Goal: Task Accomplishment & Management: Manage account settings

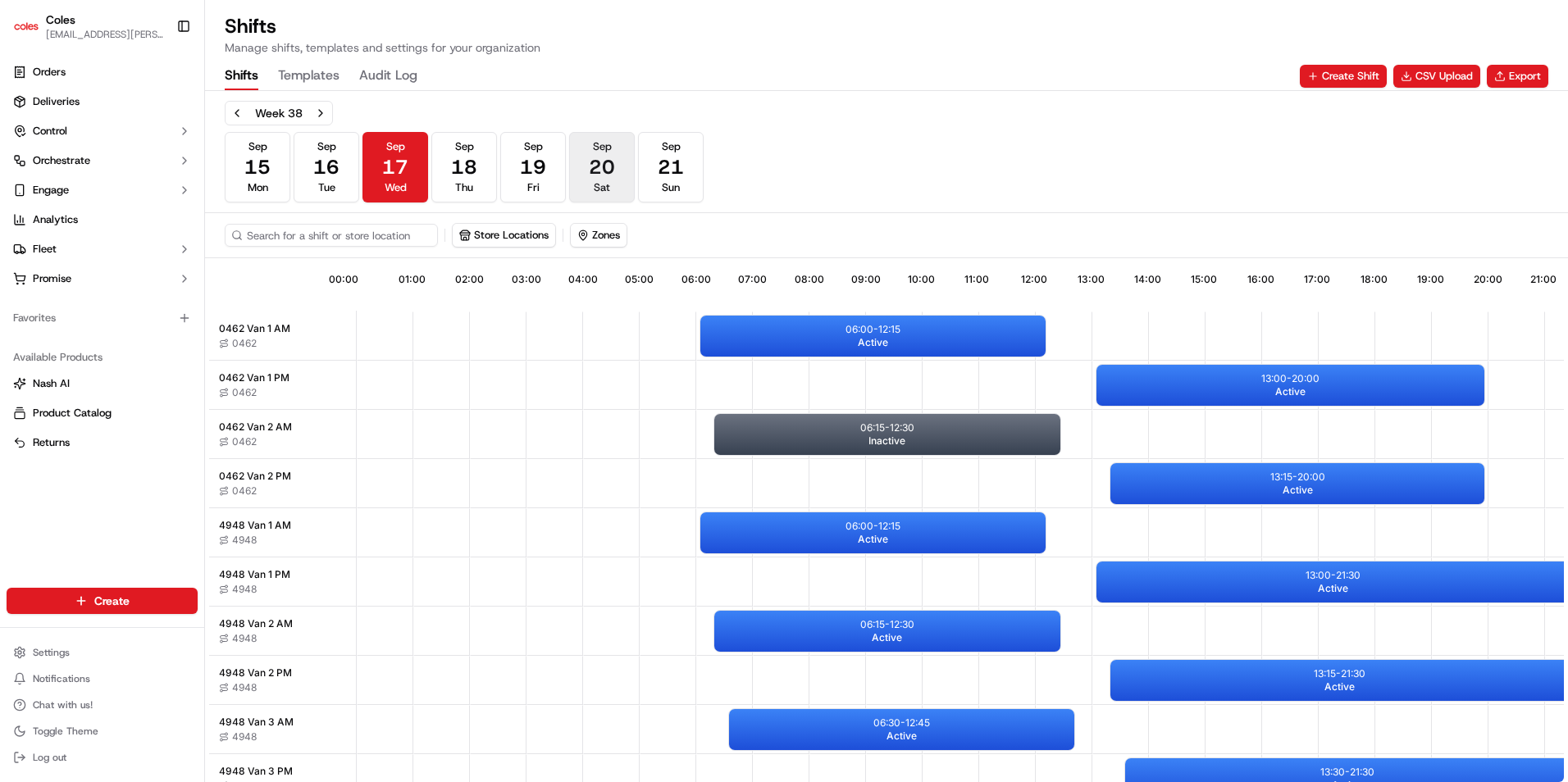
click at [595, 171] on span "20" at bounding box center [601, 167] width 27 height 27
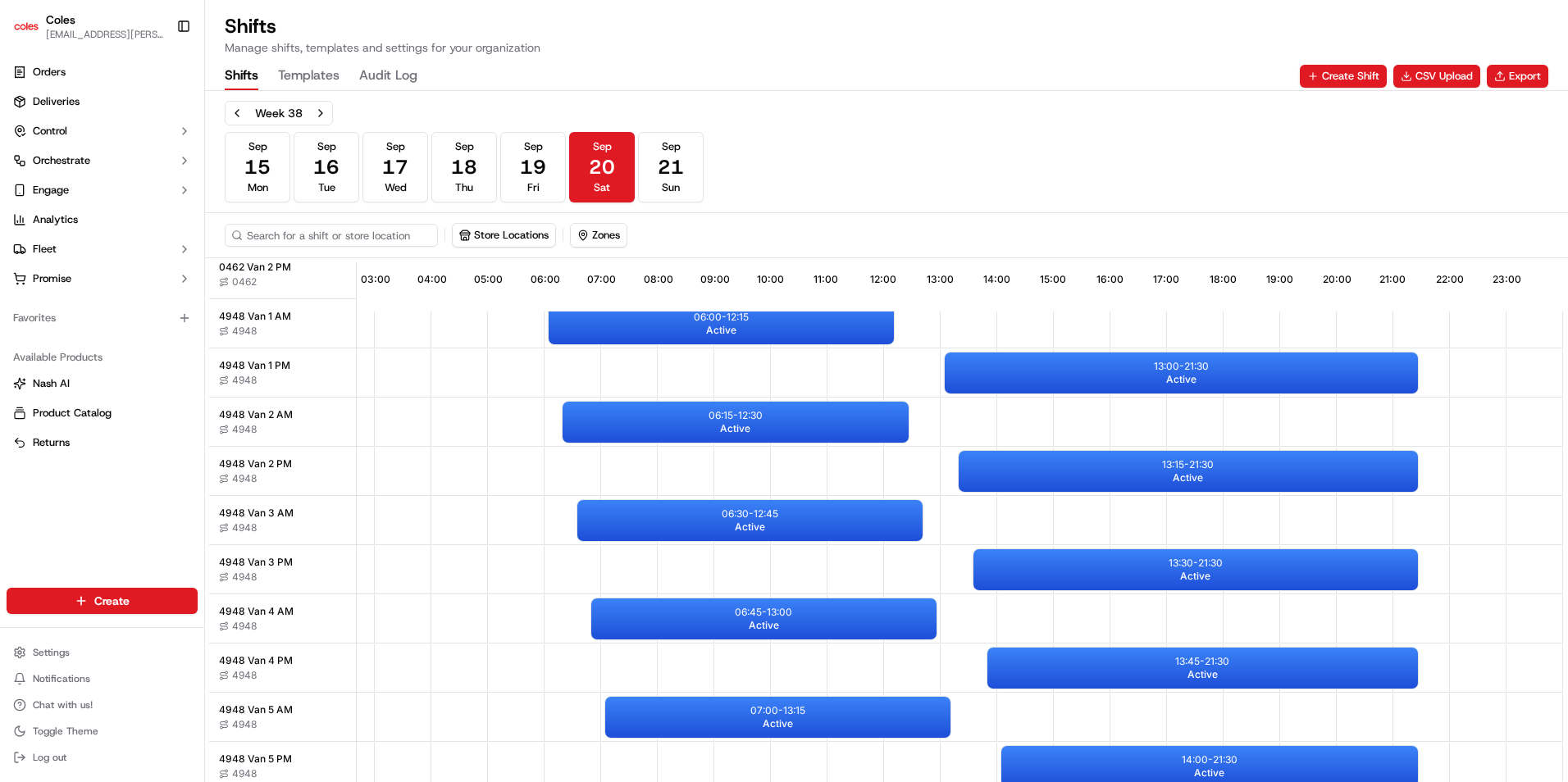
scroll to position [246, 159]
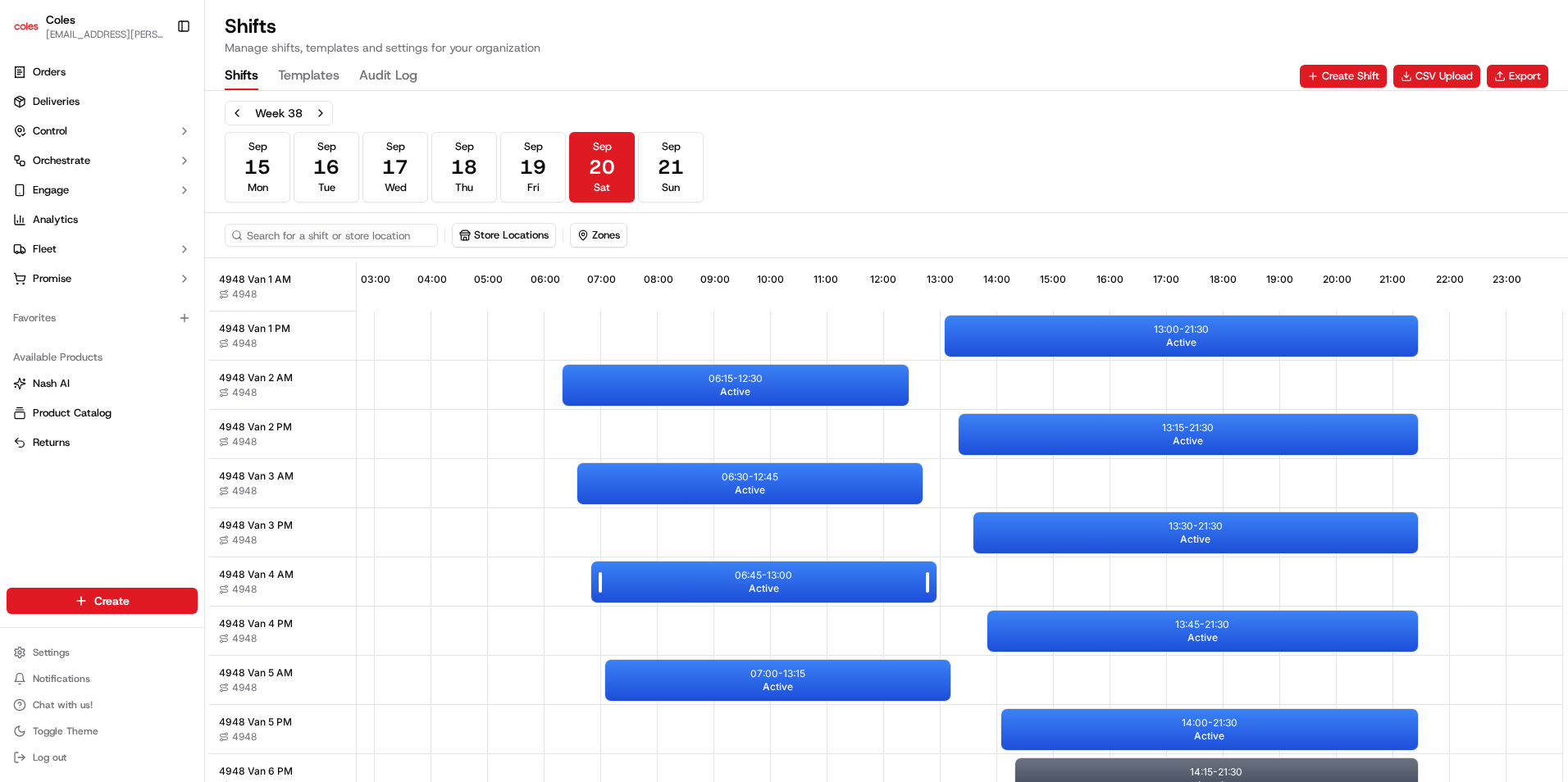
click at [637, 585] on div "06:45 - 13:00 Active" at bounding box center [763, 583] width 345 height 41
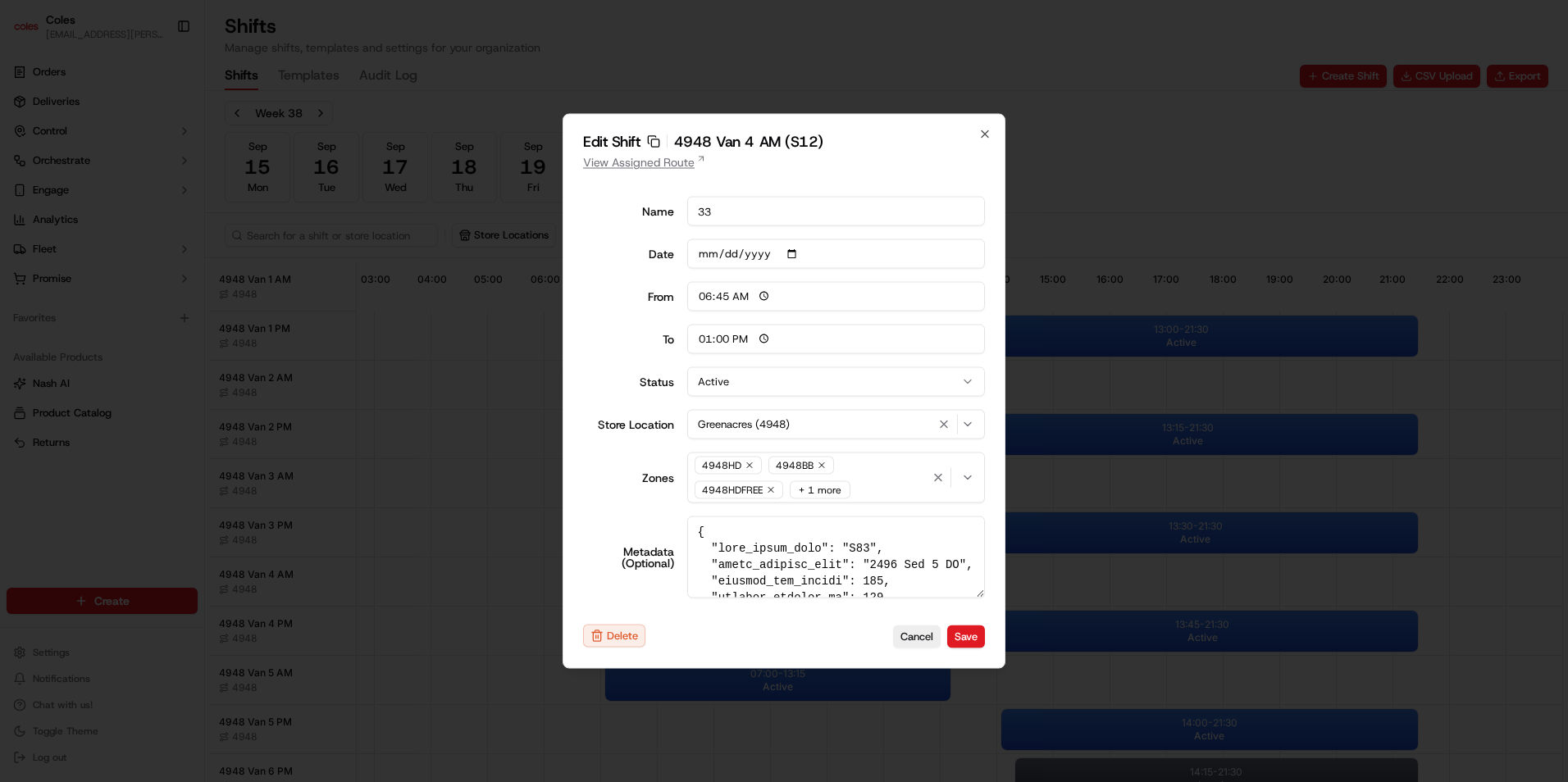
click at [630, 161] on link "View Assigned Route" at bounding box center [784, 162] width 402 height 17
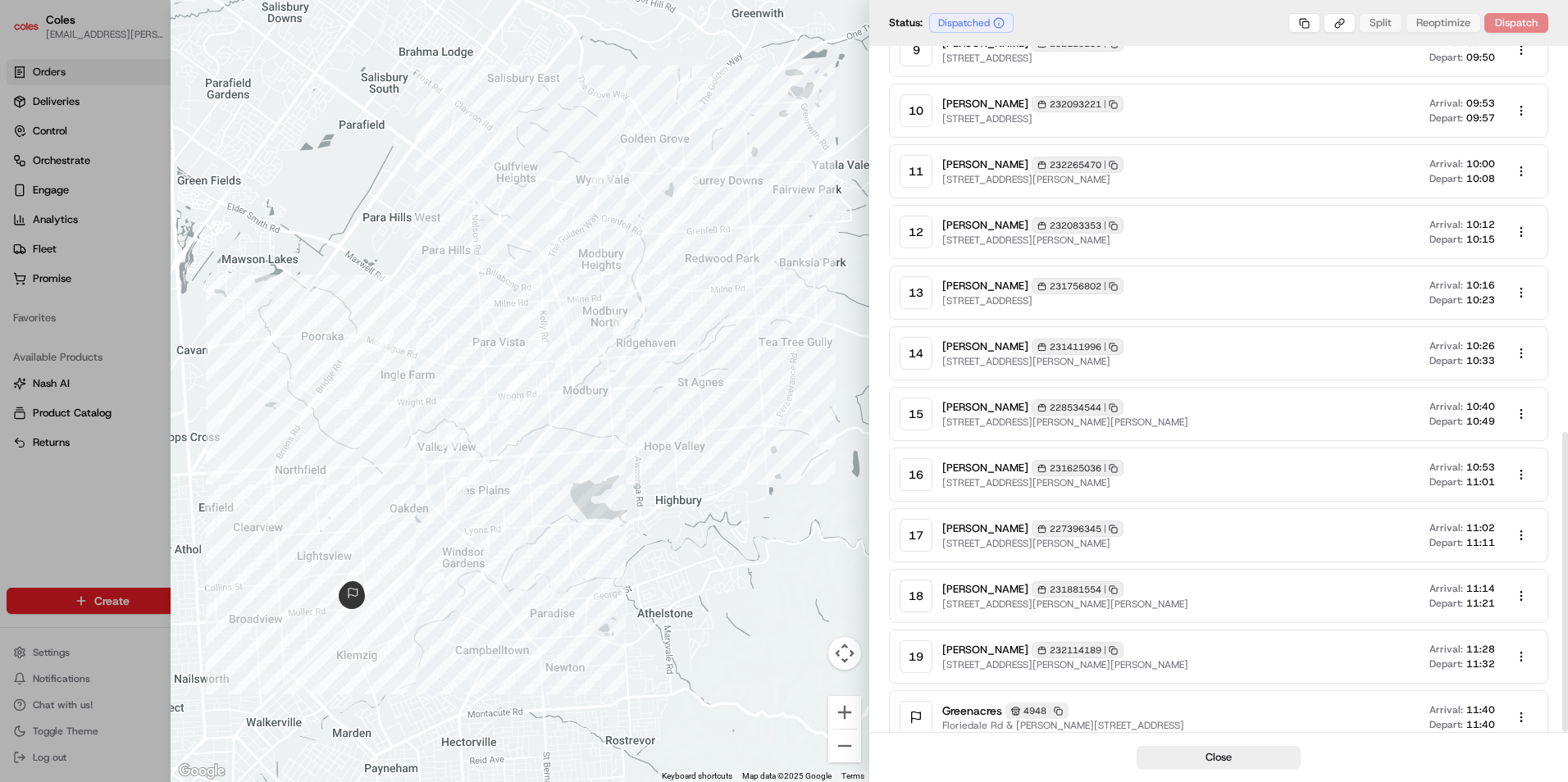
scroll to position [884, 0]
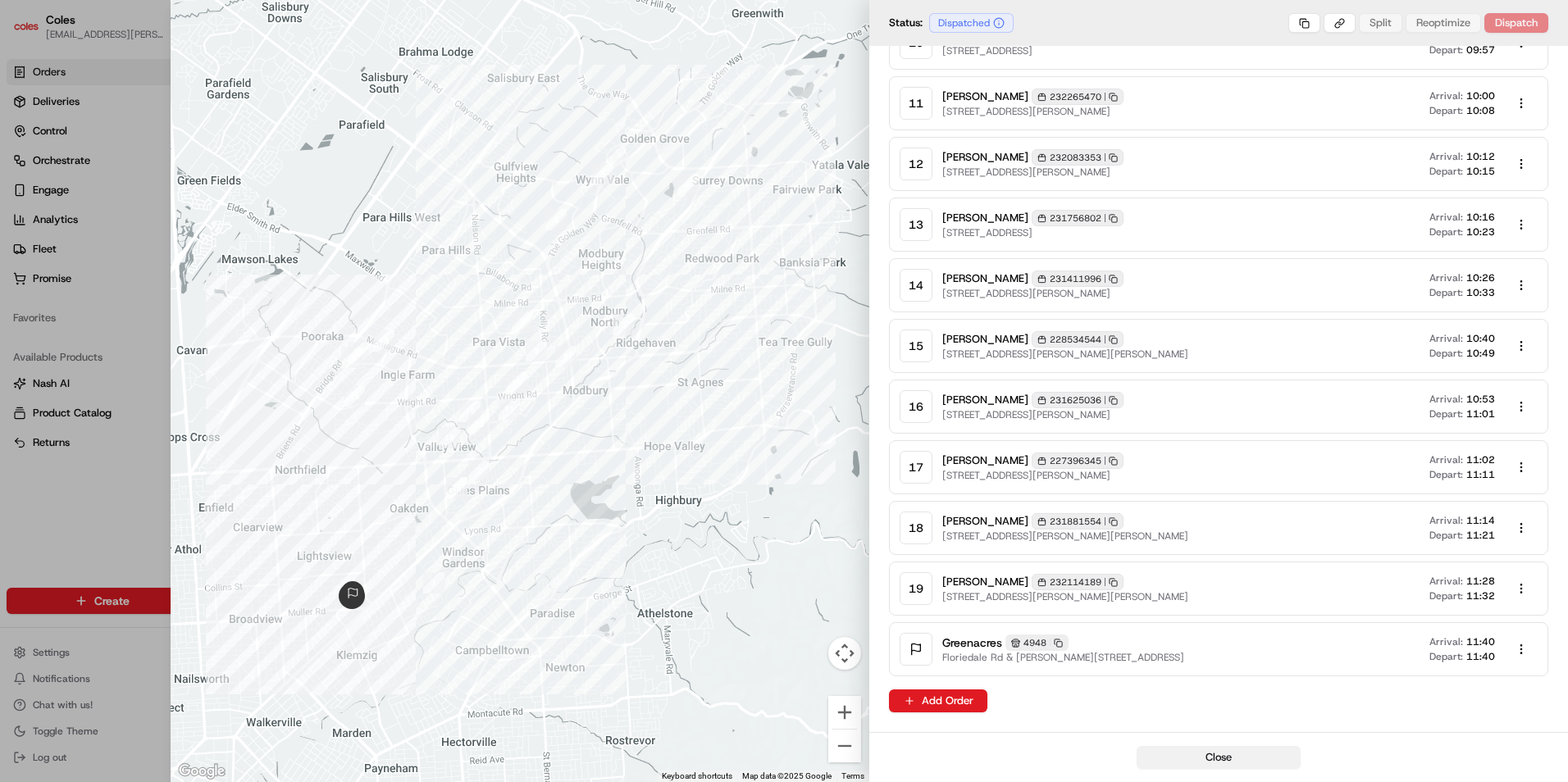
click at [1181, 758] on button "Close" at bounding box center [1218, 757] width 164 height 23
